Goal: Task Accomplishment & Management: Manage account settings

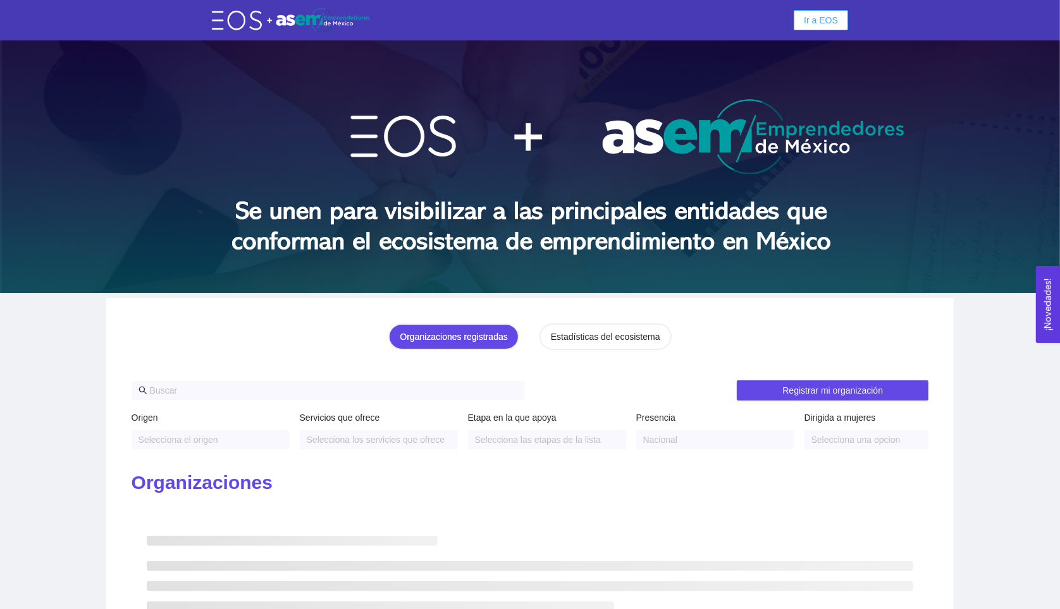
click at [821, 25] on span "Ir a EOS" at bounding box center [821, 20] width 34 height 14
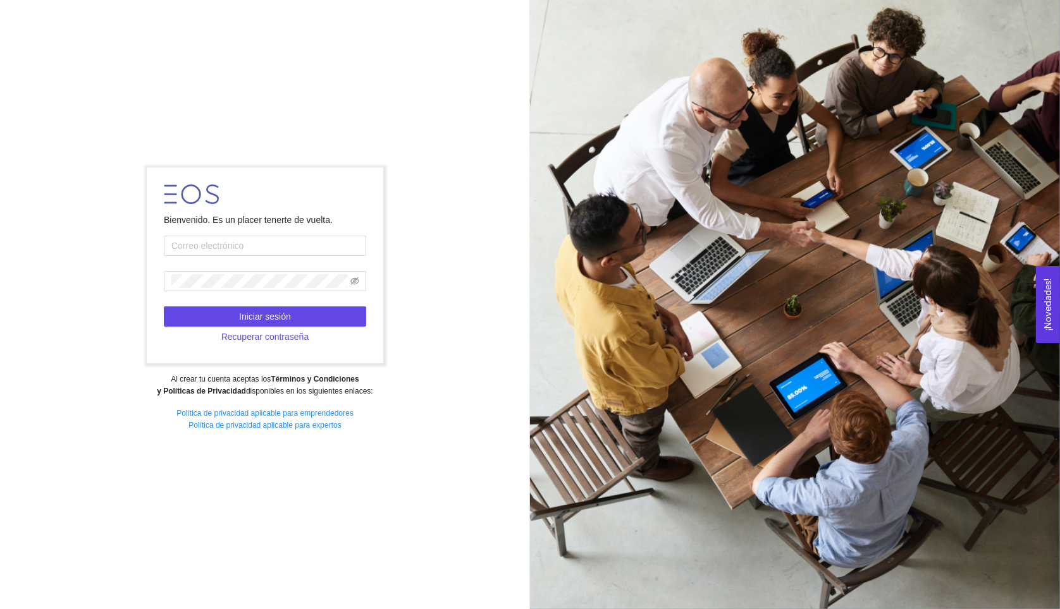
type input "[EMAIL_ADDRESS][DOMAIN_NAME]"
click at [294, 314] on button "Iniciar sesión" at bounding box center [265, 317] width 202 height 20
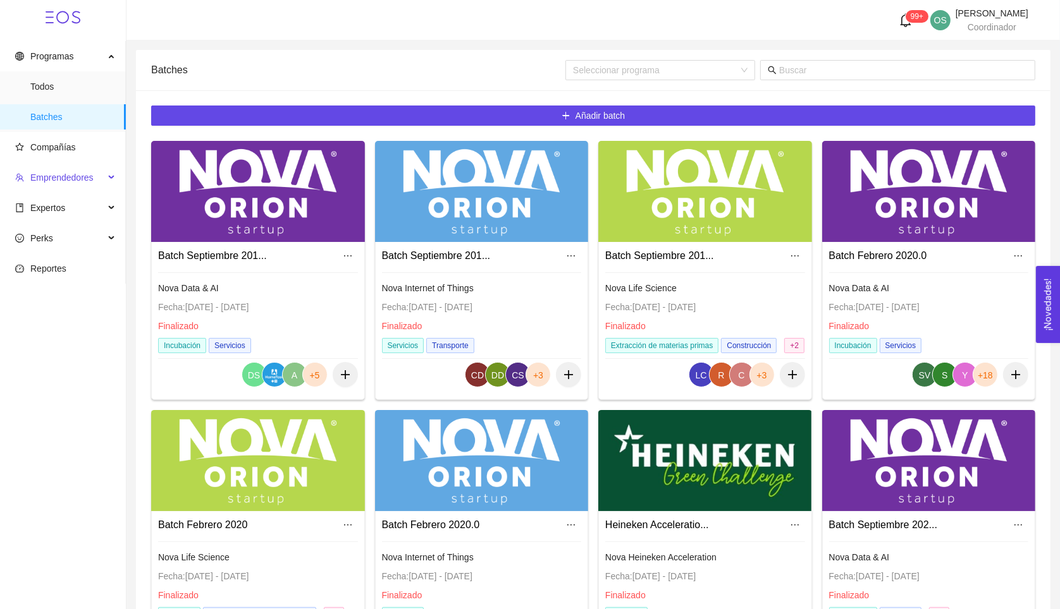
click at [45, 179] on span "Emprendedores" at bounding box center [61, 178] width 63 height 10
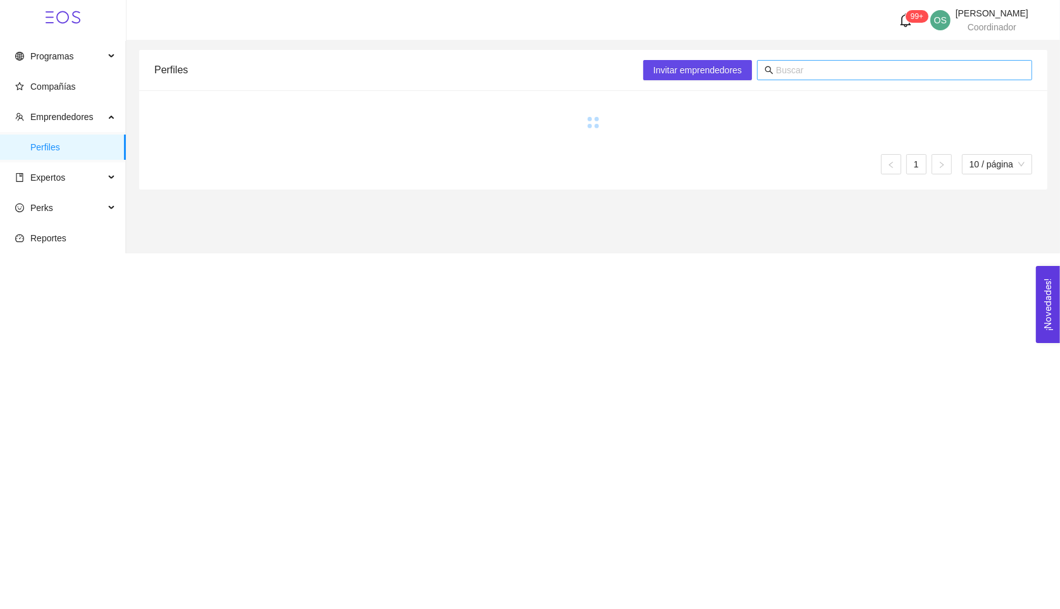
click at [830, 70] on input "text" at bounding box center [900, 70] width 248 height 14
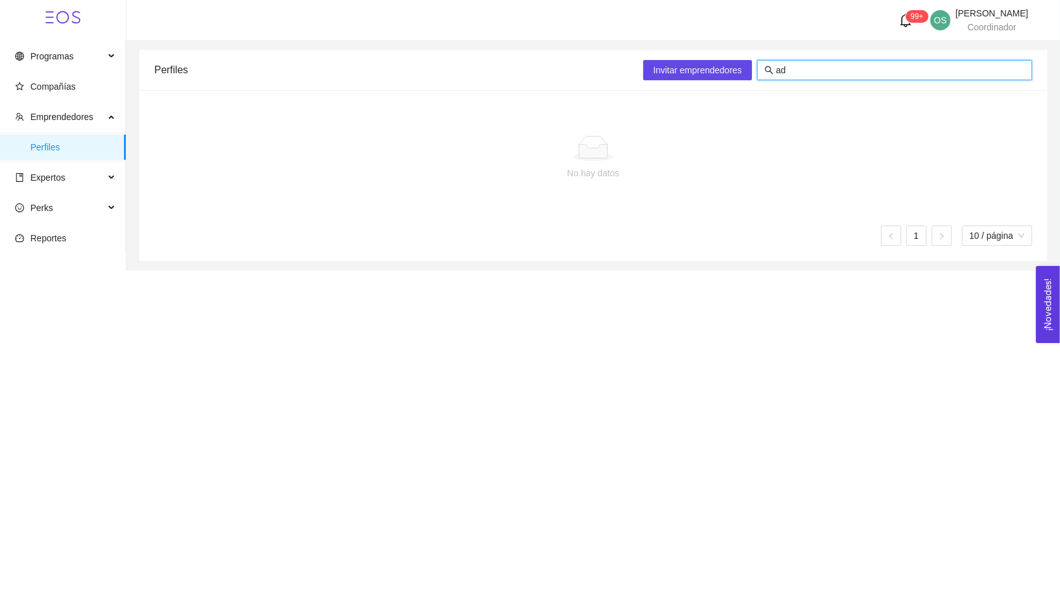
type input "a"
